Goal: Task Accomplishment & Management: Manage account settings

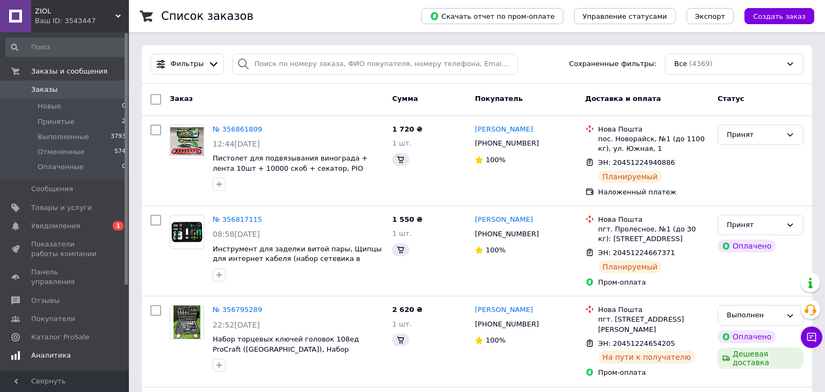
click at [82, 227] on span "Уведомления" at bounding box center [65, 226] width 68 height 10
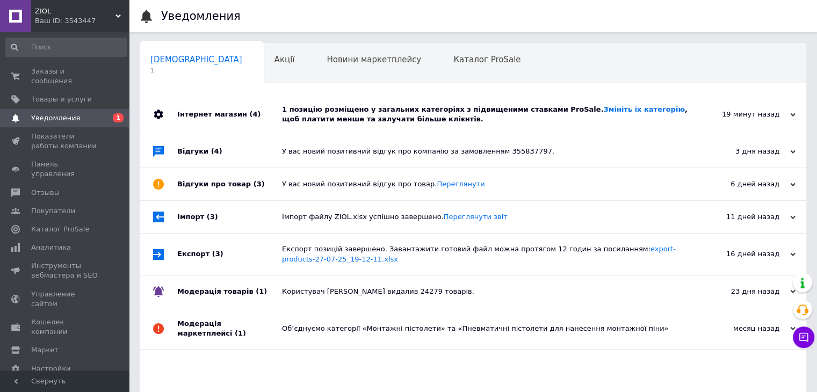
click at [266, 112] on div "Інтернет магазин (4)" at bounding box center [229, 114] width 105 height 41
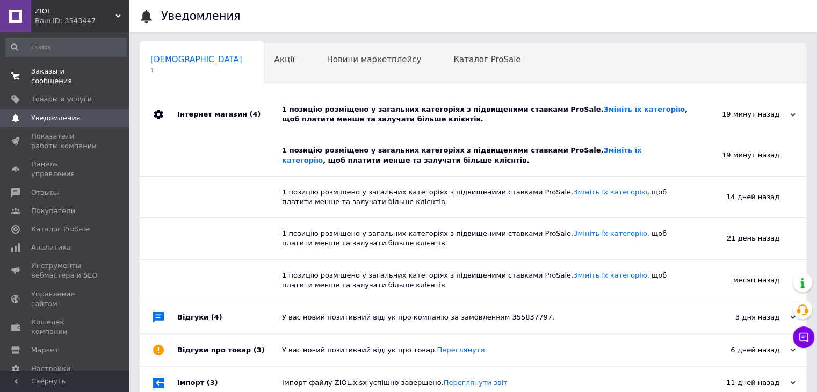
click at [67, 72] on span "Заказы и сообщения" at bounding box center [65, 76] width 68 height 19
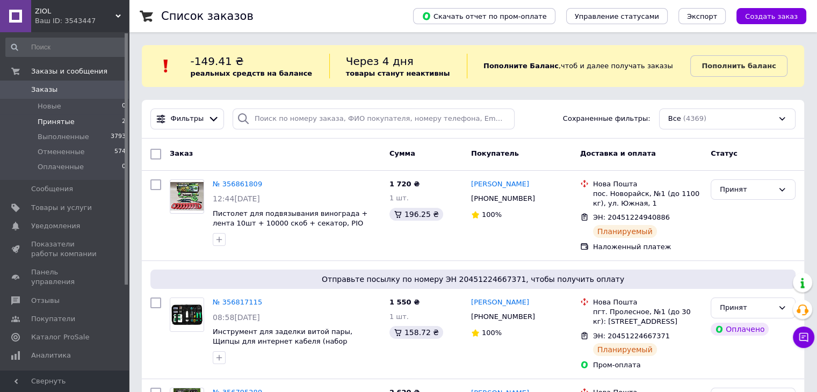
click at [81, 124] on li "Принятые 2" at bounding box center [66, 121] width 132 height 15
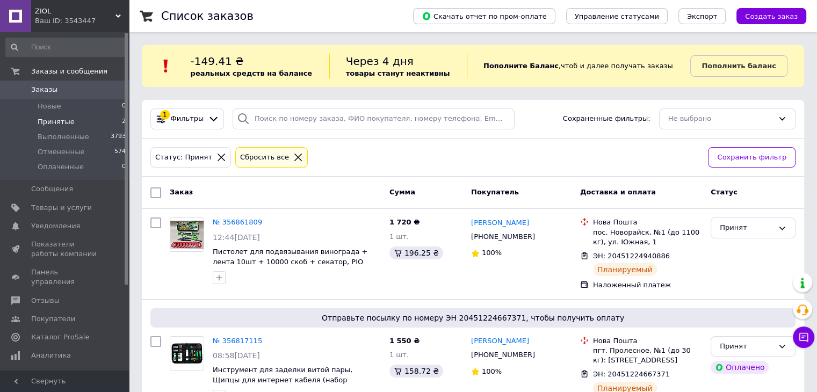
click at [76, 119] on li "Принятые 2" at bounding box center [66, 121] width 132 height 15
click at [81, 124] on li "Принятые 2" at bounding box center [66, 121] width 132 height 15
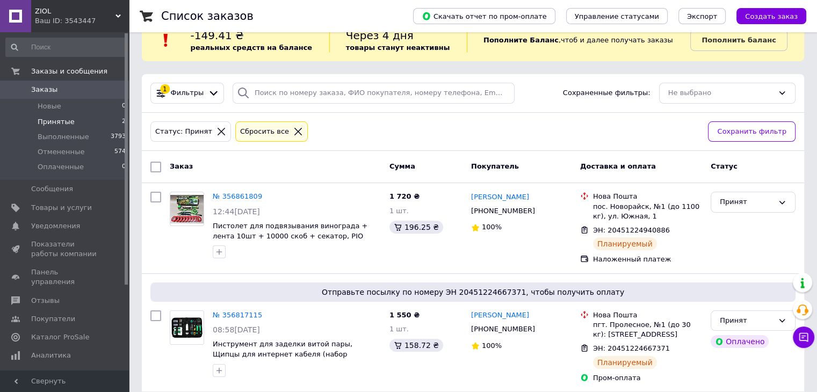
scroll to position [38, 0]
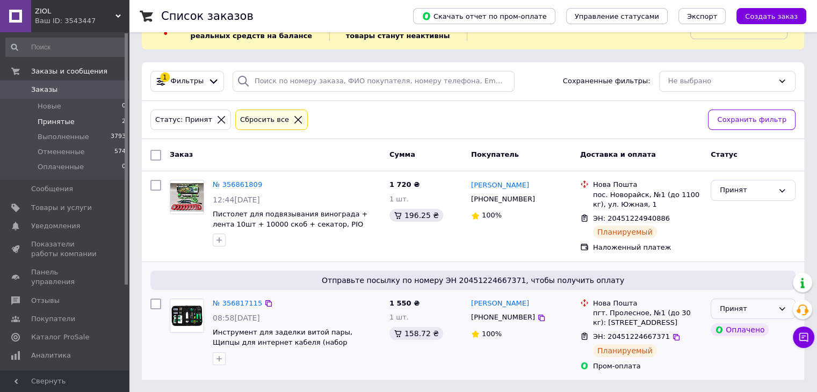
click at [728, 307] on div "Принят" at bounding box center [747, 308] width 54 height 11
click at [730, 332] on li "Выполнен" at bounding box center [753, 331] width 84 height 20
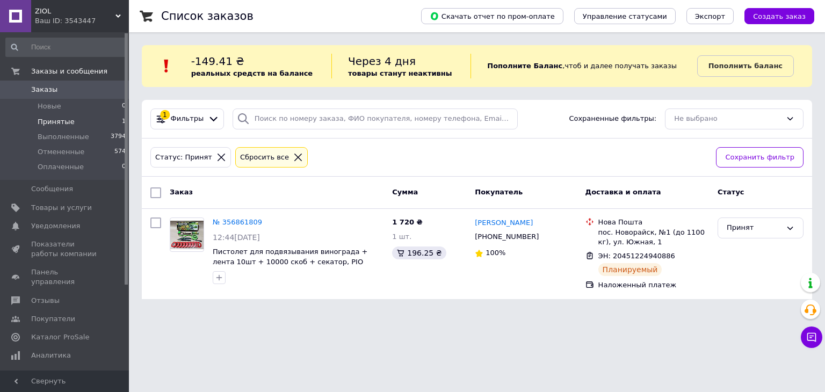
click at [39, 91] on span "Заказы" at bounding box center [44, 90] width 26 height 10
